Goal: Task Accomplishment & Management: Complete application form

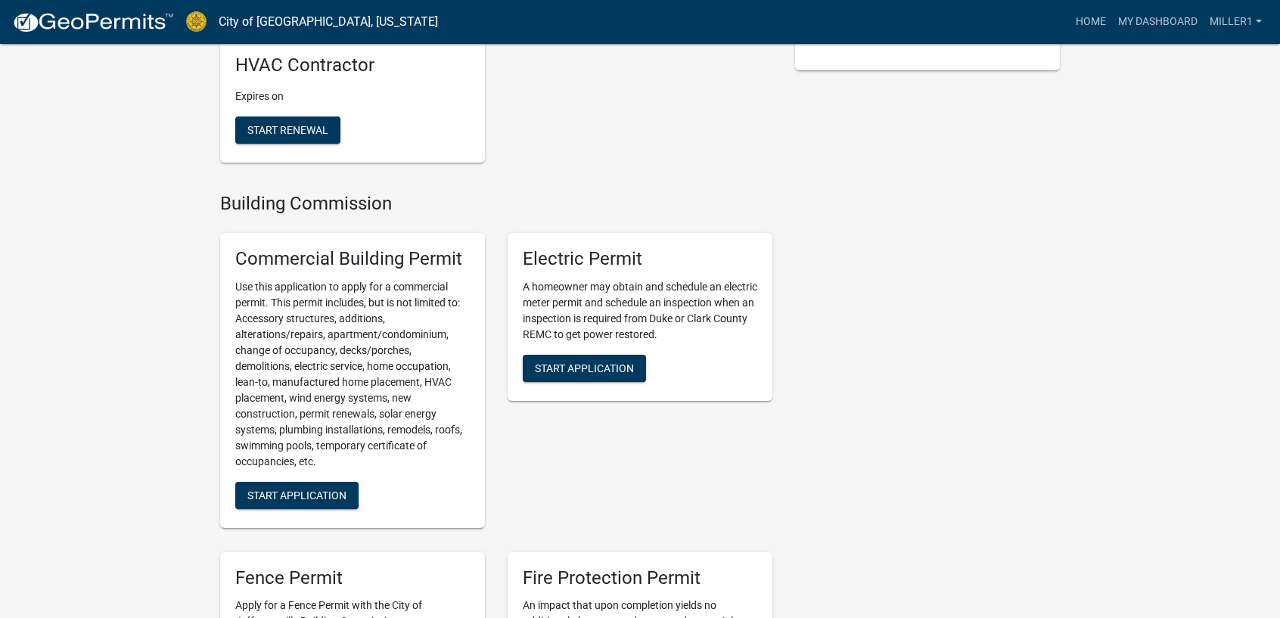
scroll to position [757, 0]
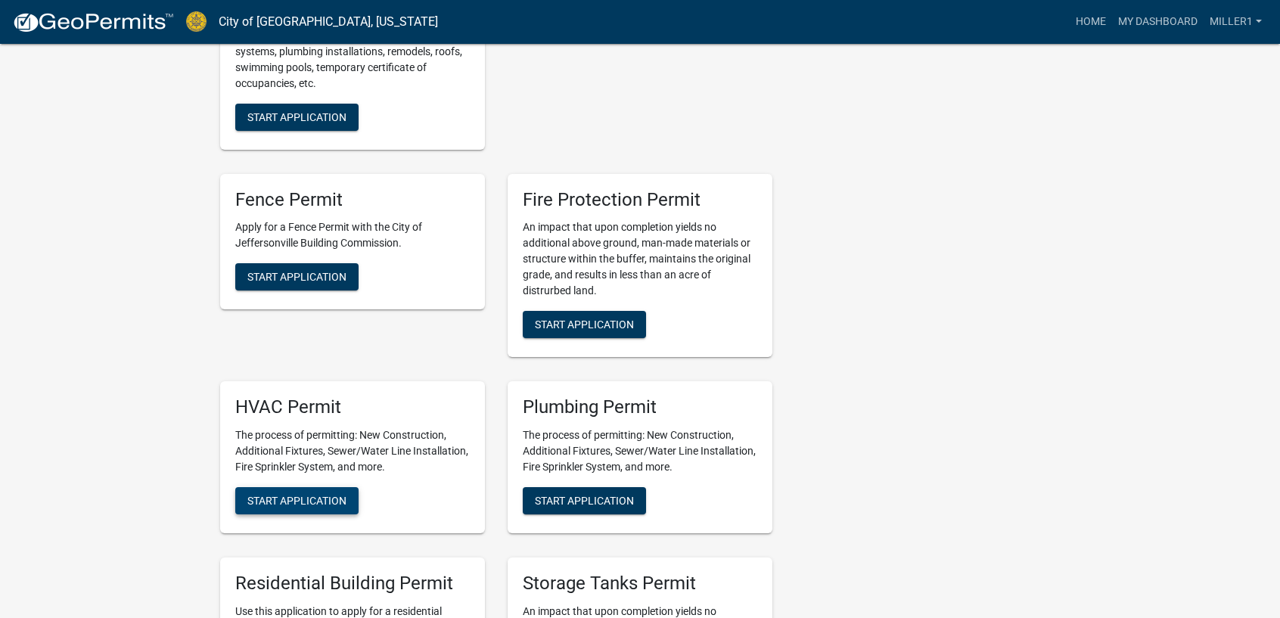
click at [288, 499] on span "Start Application" at bounding box center [296, 501] width 99 height 12
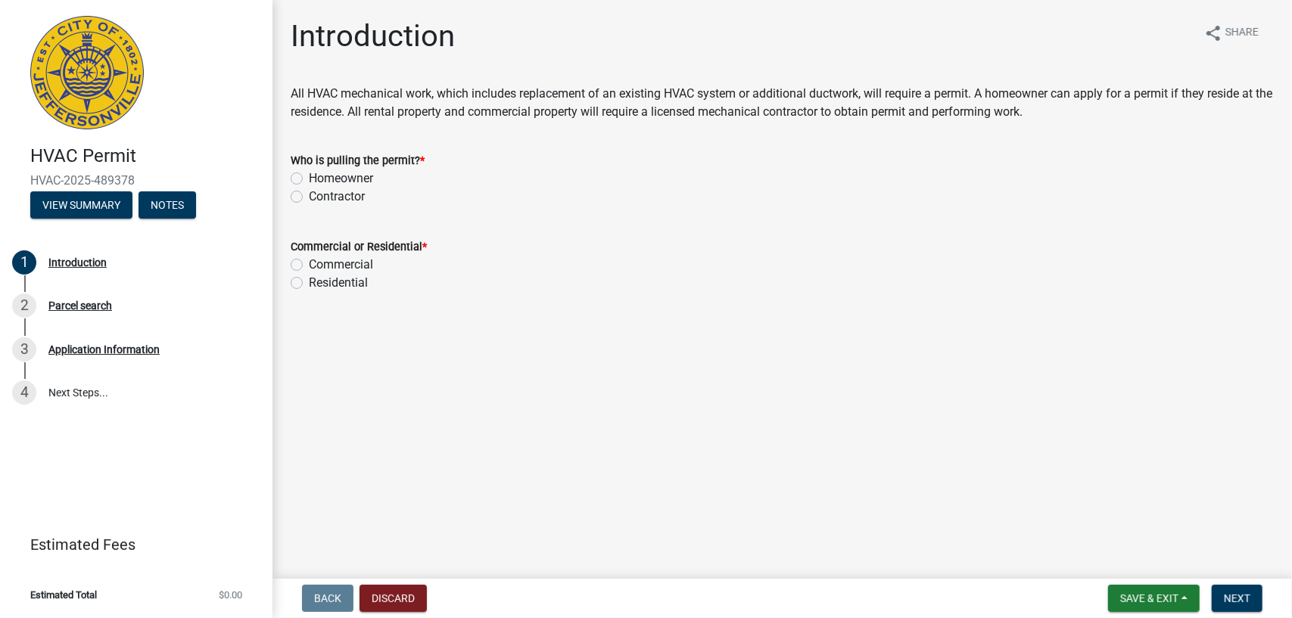
click at [309, 199] on label "Contractor" at bounding box center [337, 197] width 56 height 18
click at [309, 198] on input "Contractor" at bounding box center [314, 193] width 10 height 10
radio input "true"
drag, startPoint x: 296, startPoint y: 279, endPoint x: 326, endPoint y: 280, distance: 30.3
click at [309, 278] on label "Residential" at bounding box center [338, 283] width 59 height 18
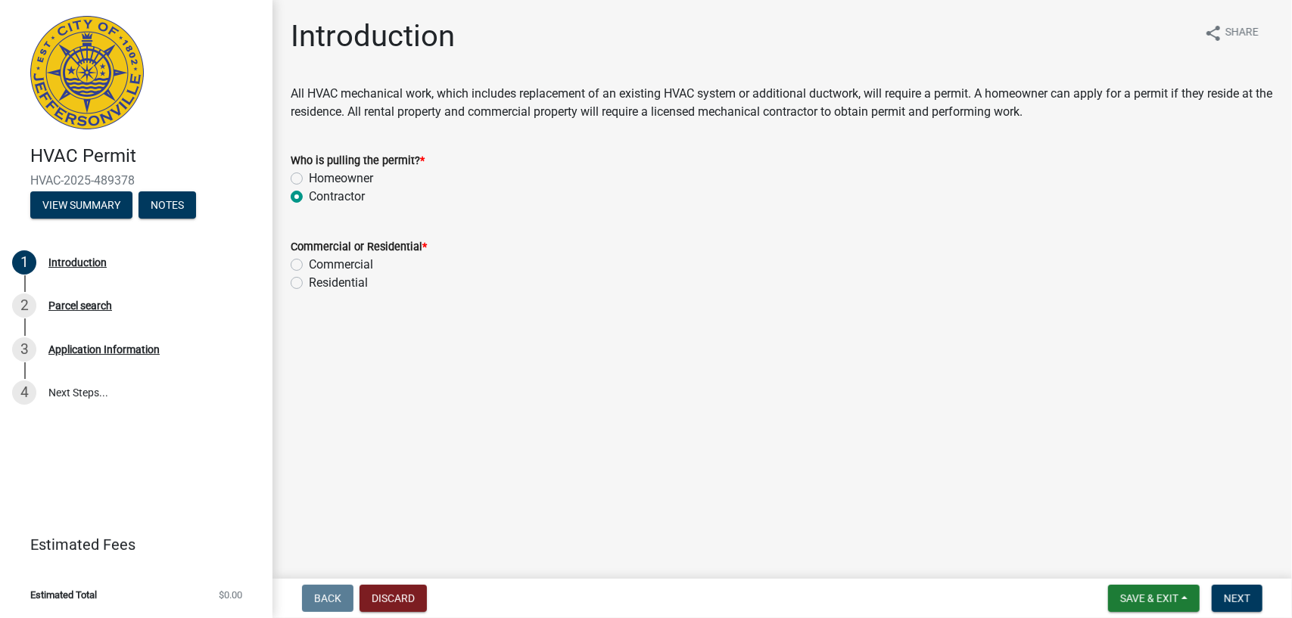
click at [309, 278] on input "Residential" at bounding box center [314, 279] width 10 height 10
radio input "true"
click at [1239, 606] on button "Next" at bounding box center [1237, 598] width 51 height 27
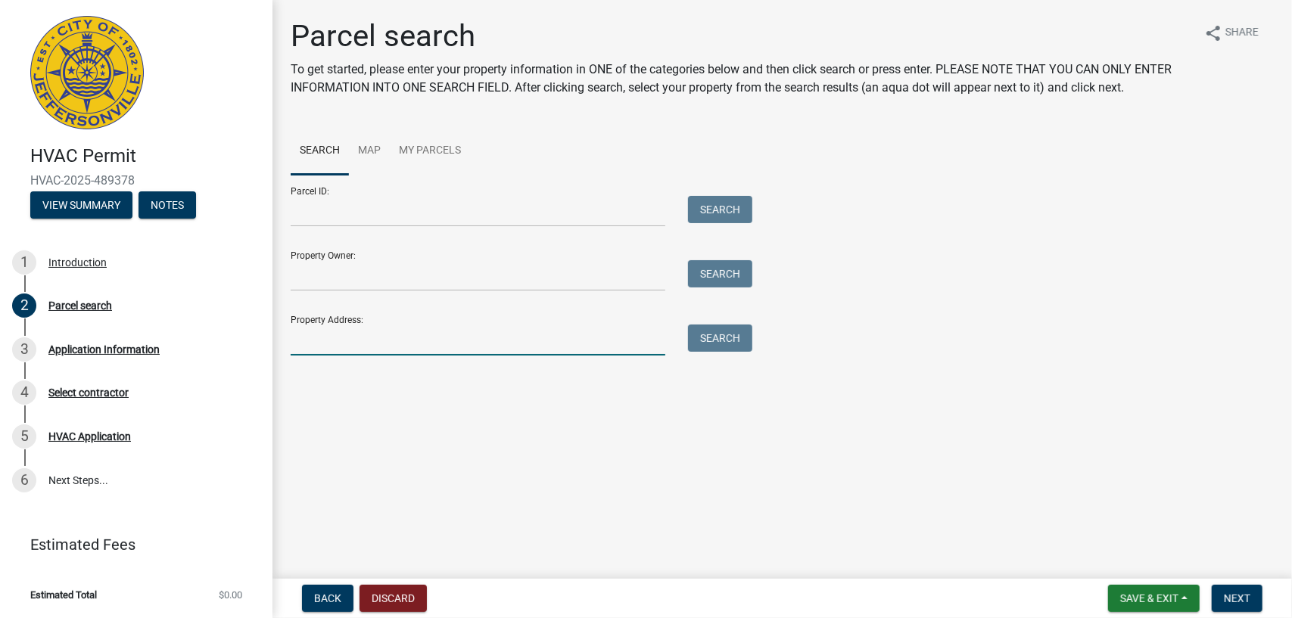
click at [308, 350] on input "Property Address:" at bounding box center [478, 340] width 375 height 31
click at [703, 340] on button "Search" at bounding box center [720, 338] width 64 height 27
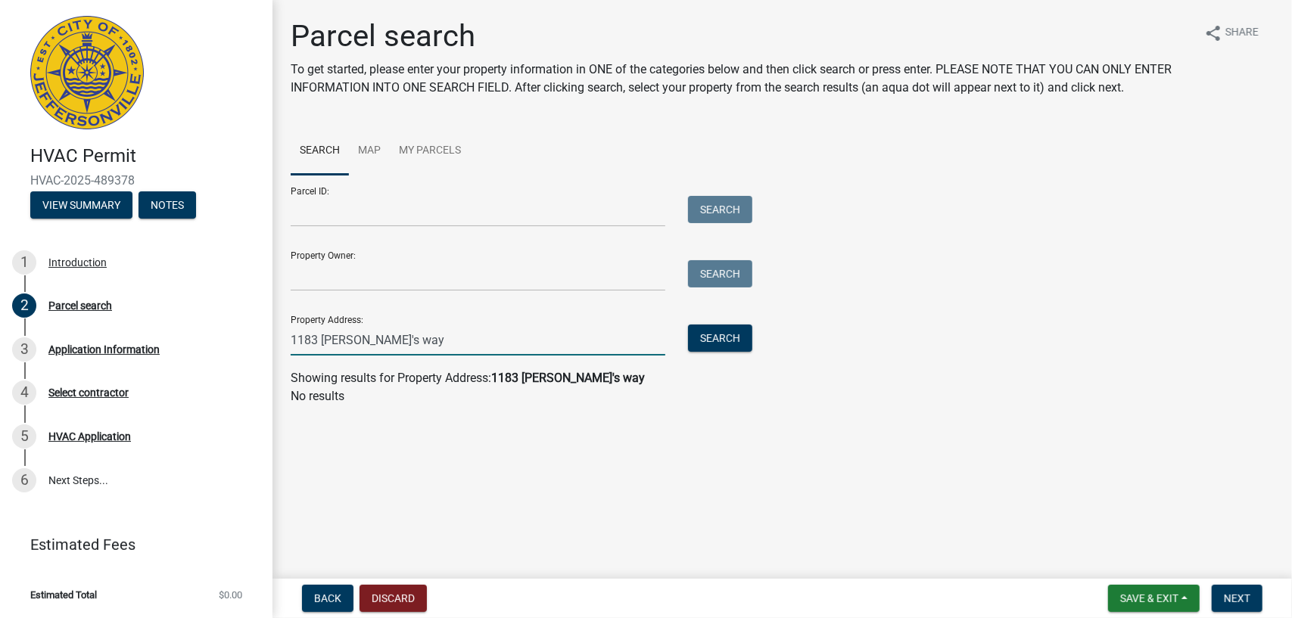
click at [328, 339] on input "1183 [PERSON_NAME]'s way" at bounding box center [478, 340] width 375 height 31
click at [721, 342] on button "Search" at bounding box center [720, 338] width 64 height 27
click at [410, 339] on input "1183 [PERSON_NAME]'s way" at bounding box center [478, 340] width 375 height 31
click at [715, 339] on button "Search" at bounding box center [720, 338] width 64 height 27
click at [518, 343] on input "1183 [PERSON_NAME]'s way [GEOGRAPHIC_DATA], in 47130" at bounding box center [478, 340] width 375 height 31
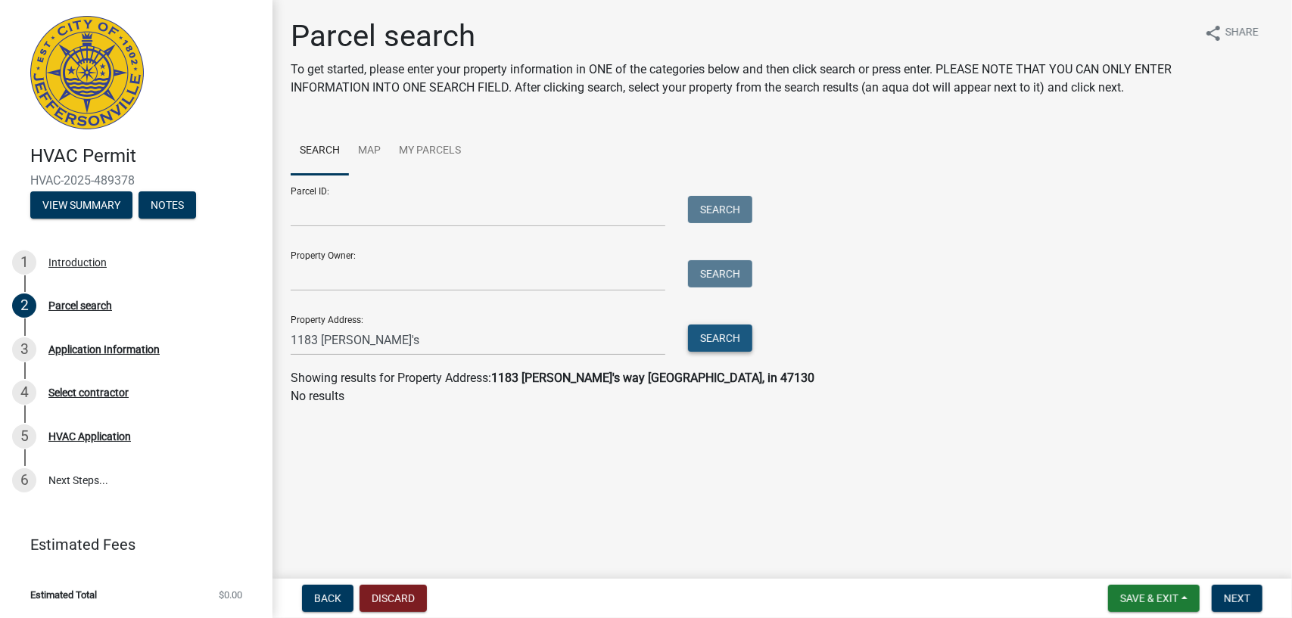
click at [711, 336] on button "Search" at bounding box center [720, 338] width 64 height 27
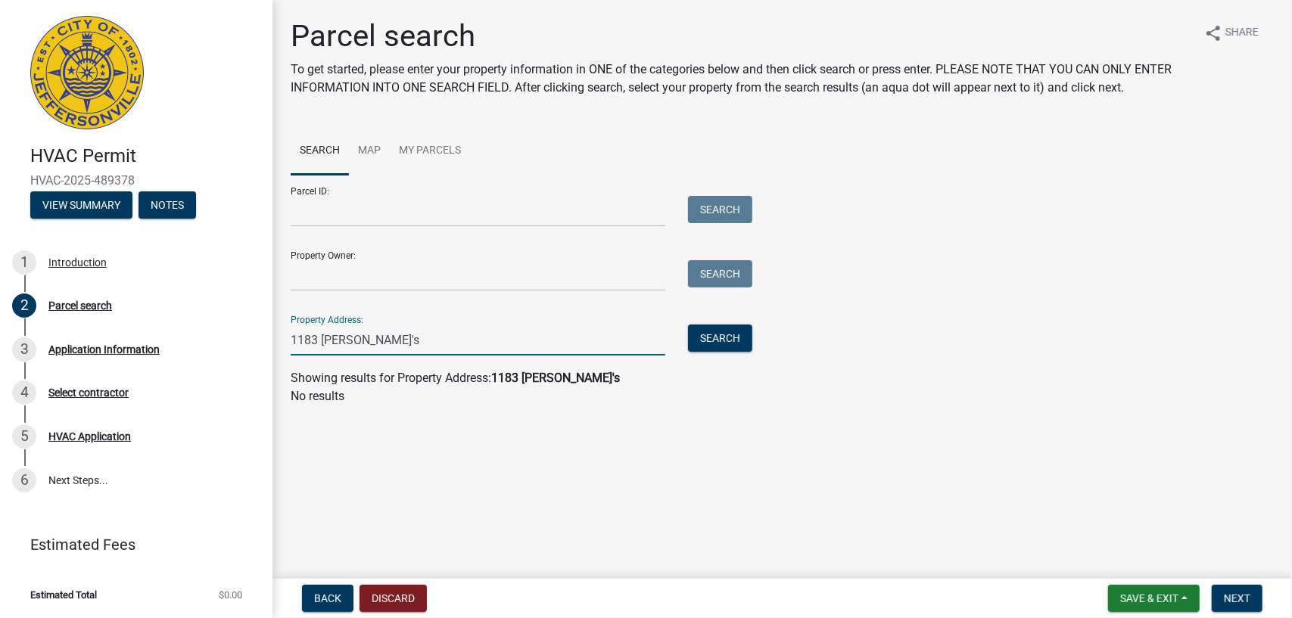
click at [365, 343] on input "1183 [PERSON_NAME]'s" at bounding box center [478, 340] width 375 height 31
type input "1183 [PERSON_NAME]"
click at [722, 338] on button "Search" at bounding box center [720, 338] width 64 height 27
